Goal: Task Accomplishment & Management: Use online tool/utility

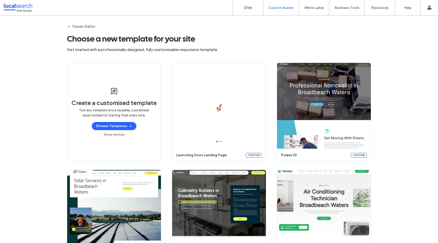
scroll to position [3, 0]
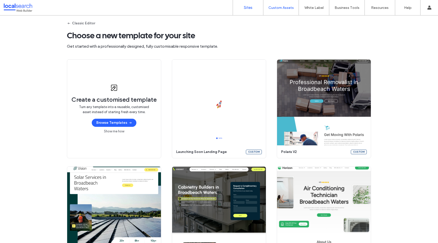
click at [242, 9] on link "Sites" at bounding box center [248, 7] width 30 height 15
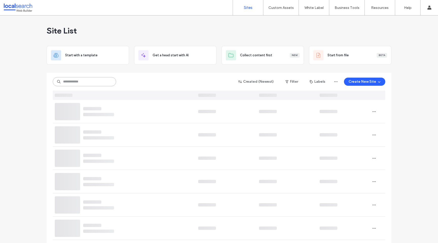
click at [106, 81] on input at bounding box center [84, 81] width 63 height 9
paste input "********"
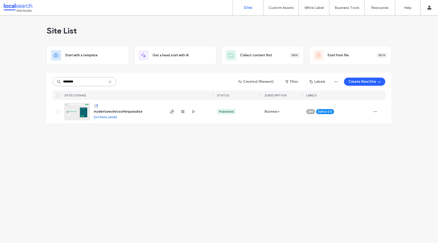
type input "********"
click at [172, 112] on use "button" at bounding box center [172, 111] width 3 height 3
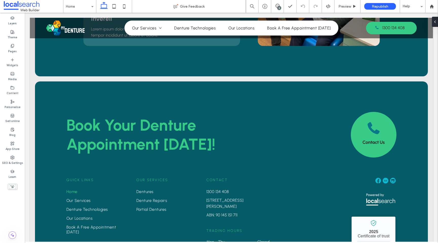
scroll to position [1362, 0]
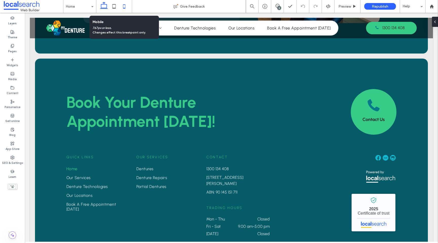
click at [125, 7] on use at bounding box center [124, 6] width 2 height 4
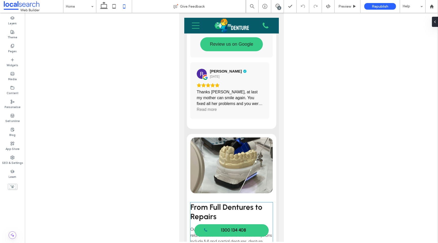
scroll to position [994, 0]
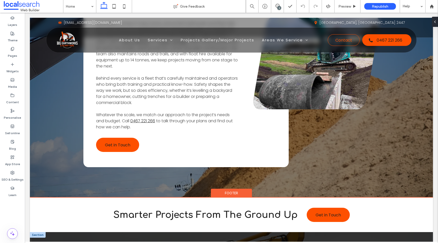
scroll to position [1418, 0]
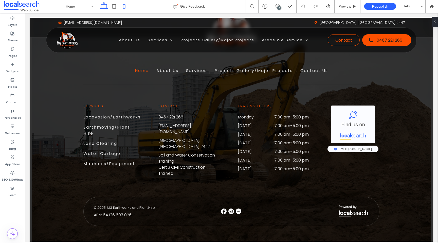
click at [124, 4] on icon at bounding box center [124, 6] width 10 height 10
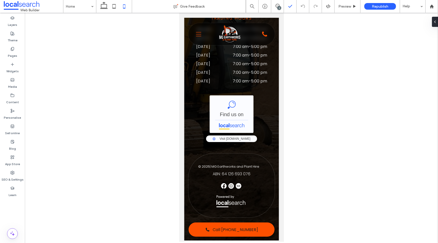
scroll to position [1634, 0]
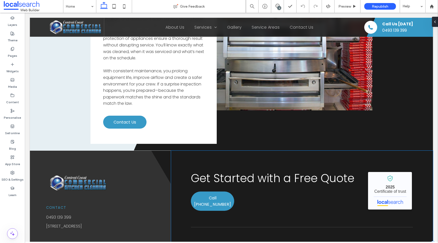
scroll to position [1474, 0]
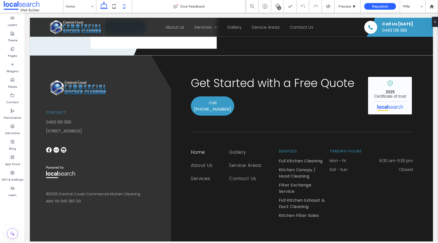
click at [124, 5] on use at bounding box center [124, 6] width 2 height 4
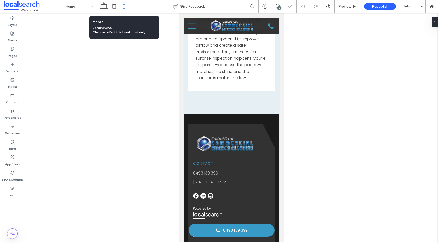
scroll to position [1574, 0]
